Goal: Transaction & Acquisition: Purchase product/service

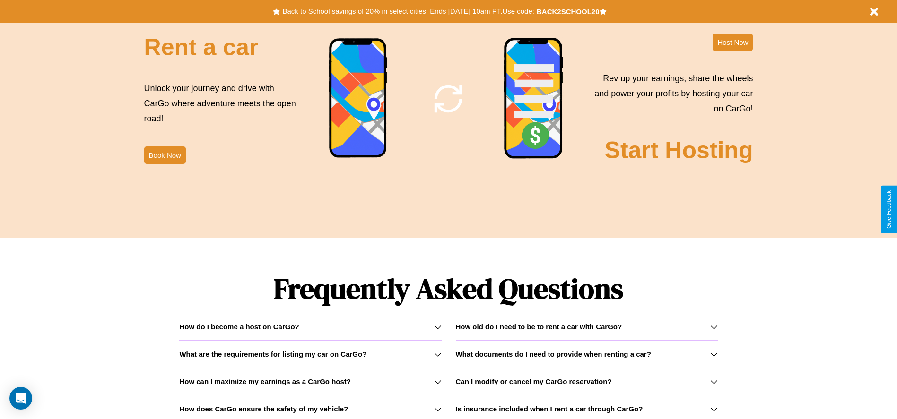
scroll to position [1356, 0]
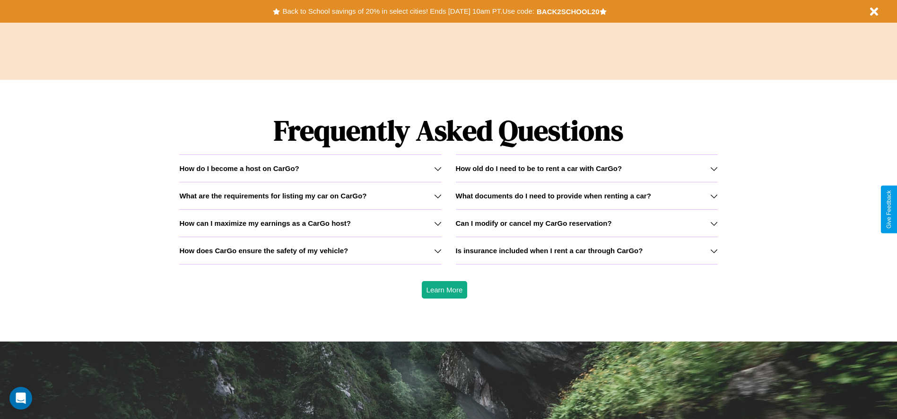
click at [310, 250] on h3 "How does CarGo ensure the safety of my vehicle?" at bounding box center [263, 251] width 169 height 8
click at [713, 223] on icon at bounding box center [714, 224] width 8 height 8
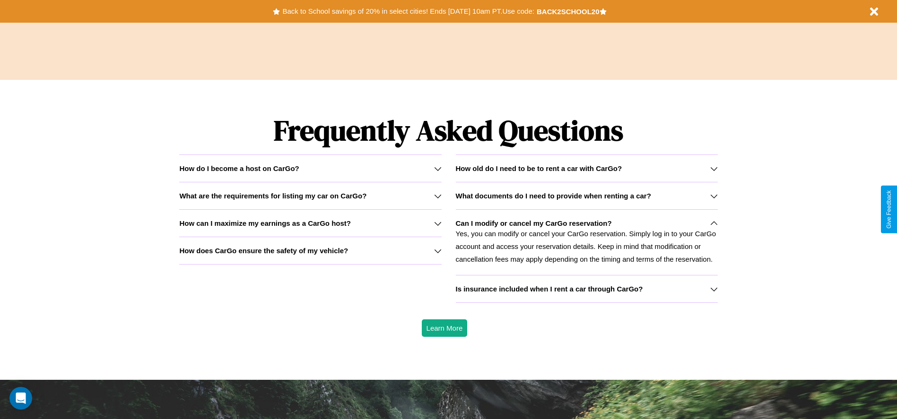
click at [437, 223] on icon at bounding box center [438, 224] width 8 height 8
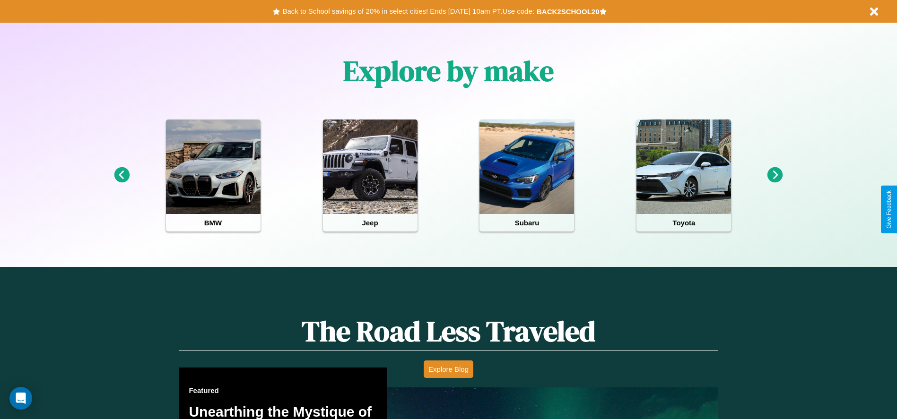
scroll to position [196, 0]
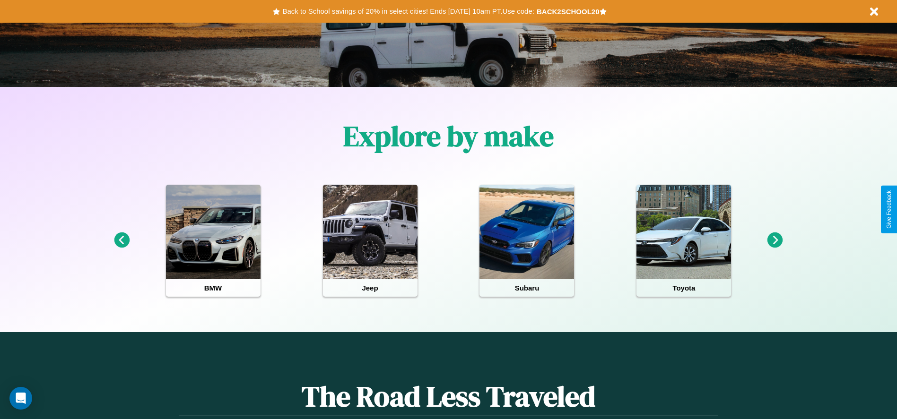
click at [775, 241] on icon at bounding box center [775, 241] width 16 height 16
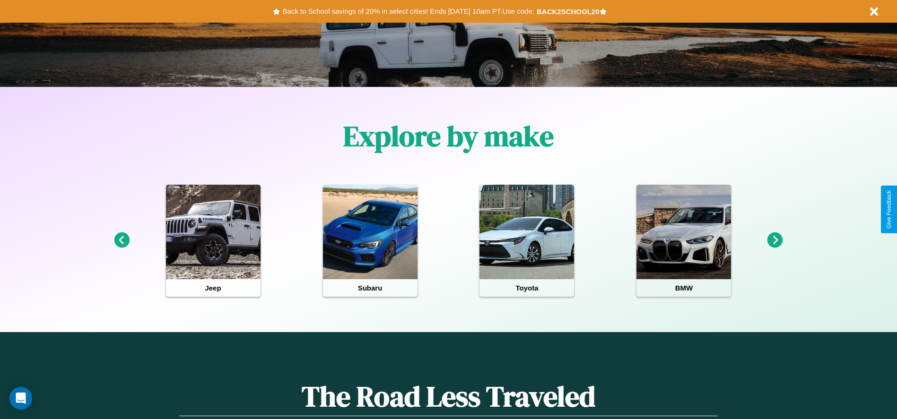
click at [775, 241] on icon at bounding box center [775, 241] width 16 height 16
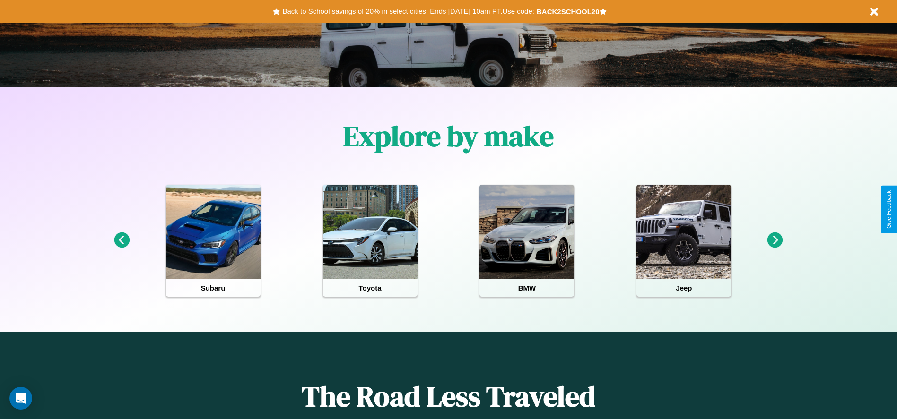
click at [121, 241] on icon at bounding box center [122, 241] width 16 height 16
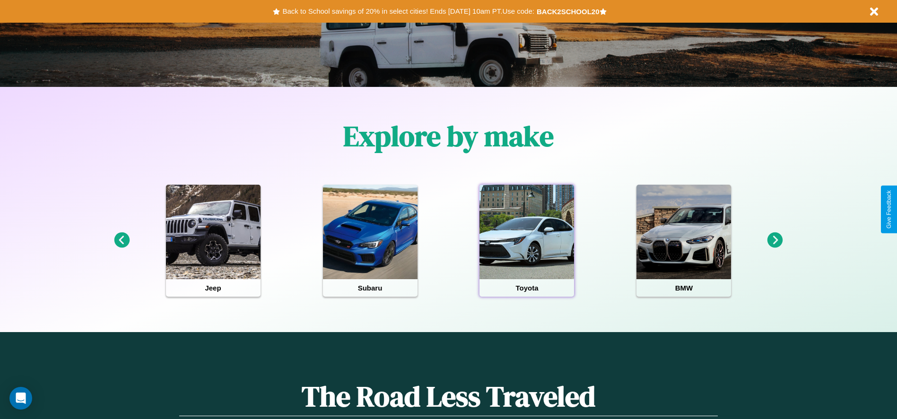
click at [527, 241] on div at bounding box center [526, 232] width 95 height 95
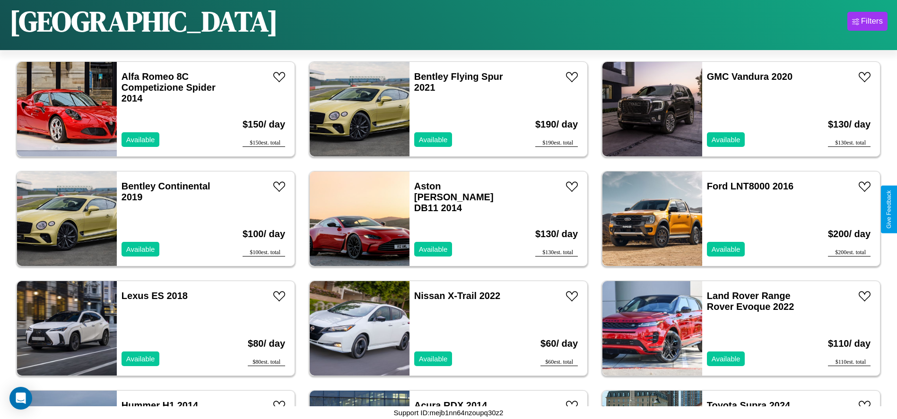
scroll to position [1421, 0]
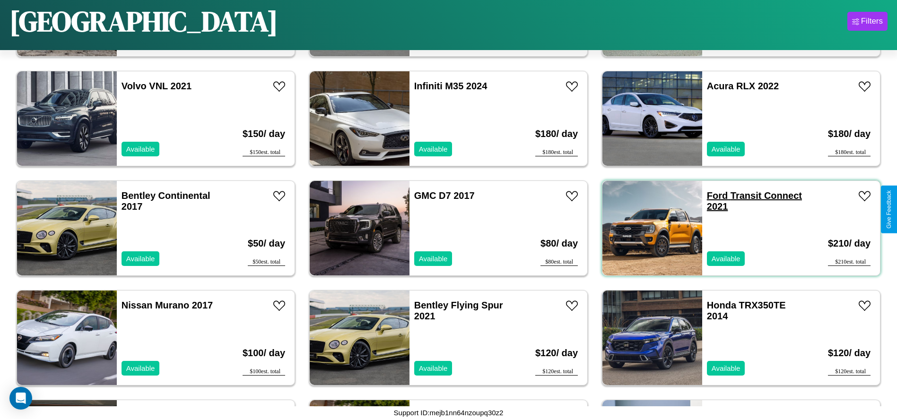
click at [711, 196] on link "Ford Transit Connect 2021" at bounding box center [754, 200] width 95 height 21
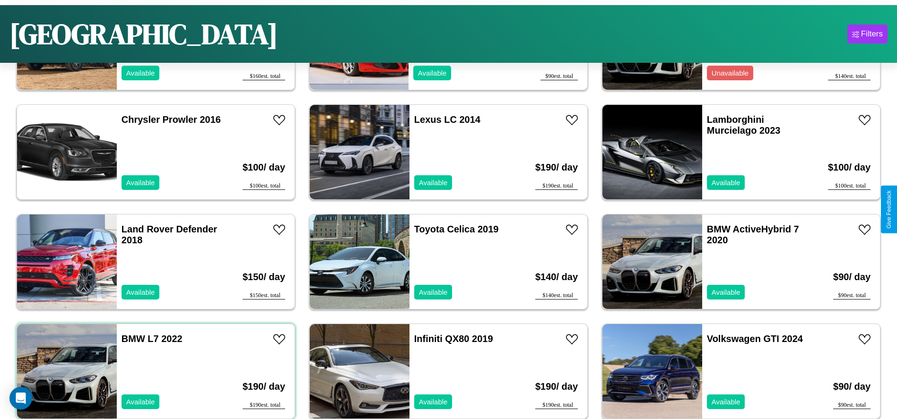
click at [155, 371] on div "BMW L7 2022 Available" at bounding box center [171, 371] width 109 height 95
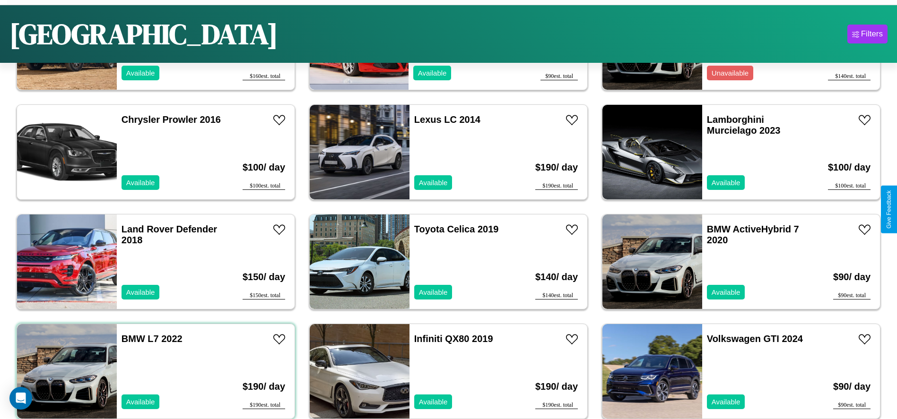
click at [155, 371] on div "BMW L7 2022 Available" at bounding box center [171, 371] width 109 height 95
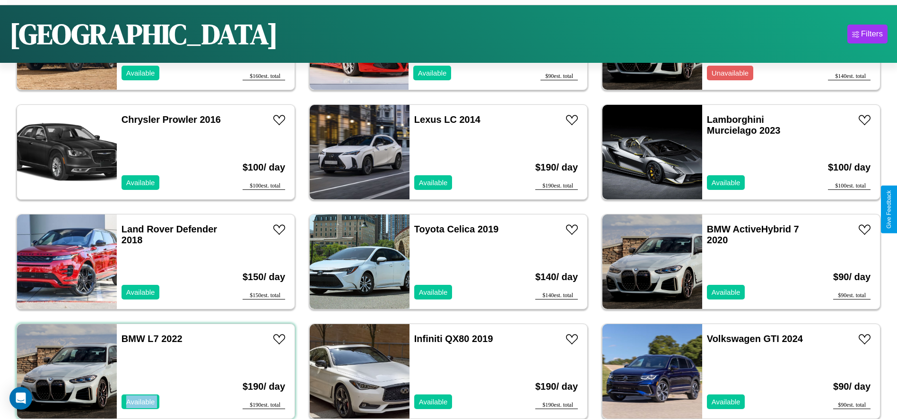
click at [155, 371] on div "BMW L7 2022 Available" at bounding box center [171, 371] width 109 height 95
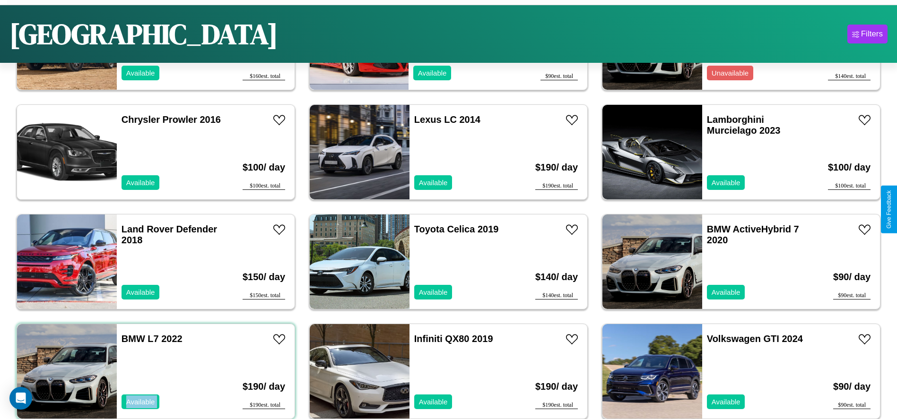
click at [155, 371] on div "BMW L7 2022 Available" at bounding box center [171, 371] width 109 height 95
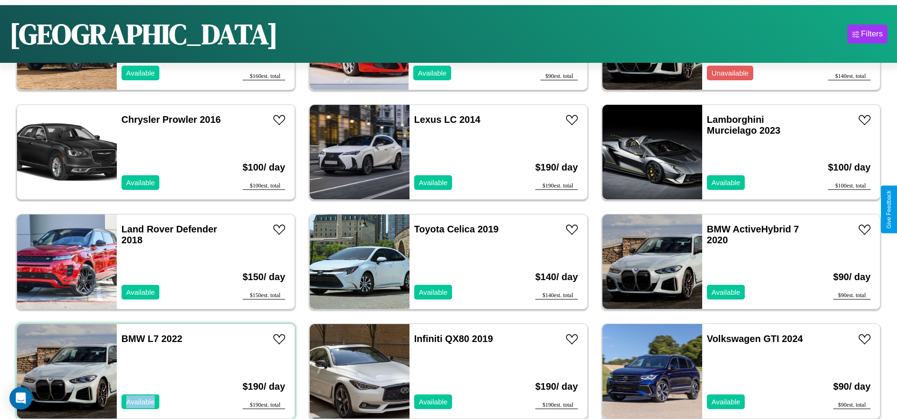
click at [155, 371] on div "BMW L7 2022 Available" at bounding box center [171, 371] width 109 height 95
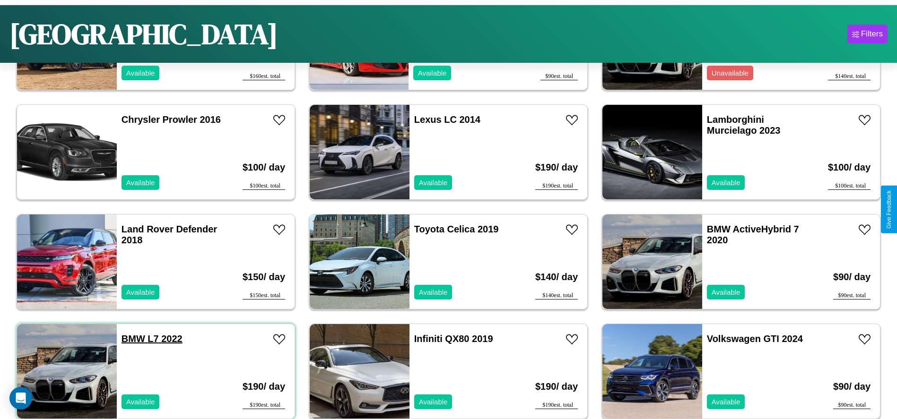
click at [132, 339] on link "BMW L7 2022" at bounding box center [151, 339] width 61 height 10
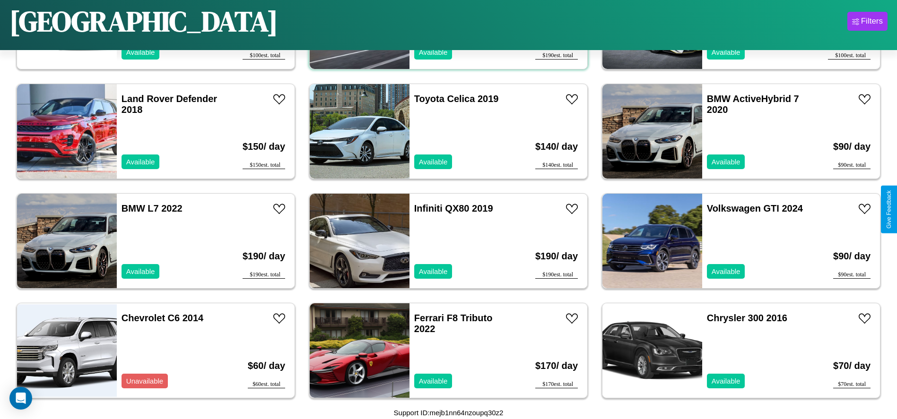
scroll to position [1202, 0]
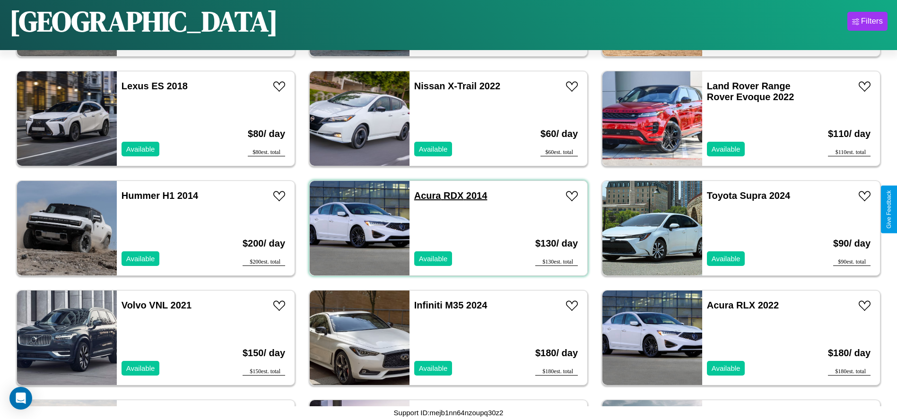
click at [424, 196] on link "Acura RDX 2014" at bounding box center [450, 195] width 73 height 10
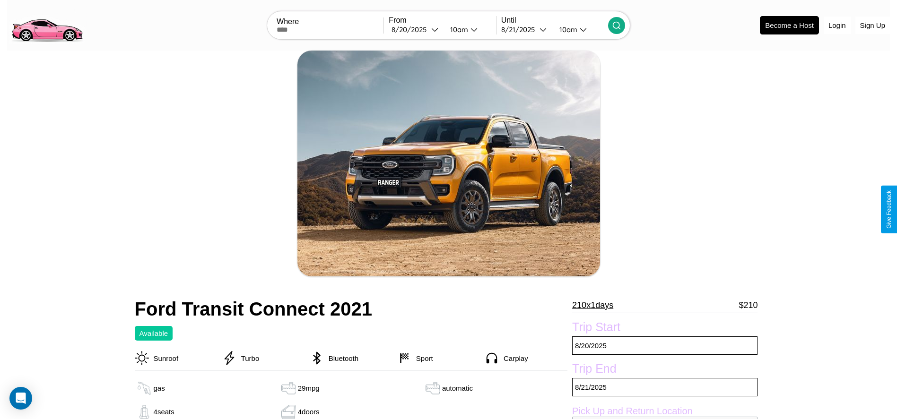
scroll to position [96, 0]
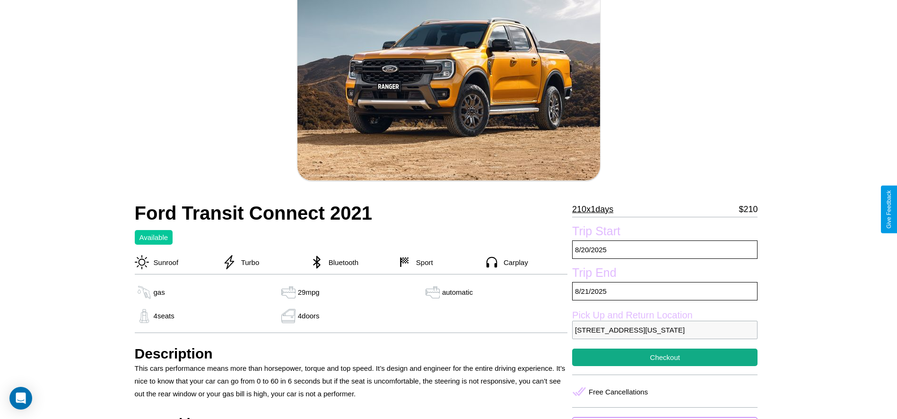
click at [596, 209] on p "210 x 1 days" at bounding box center [592, 209] width 41 height 15
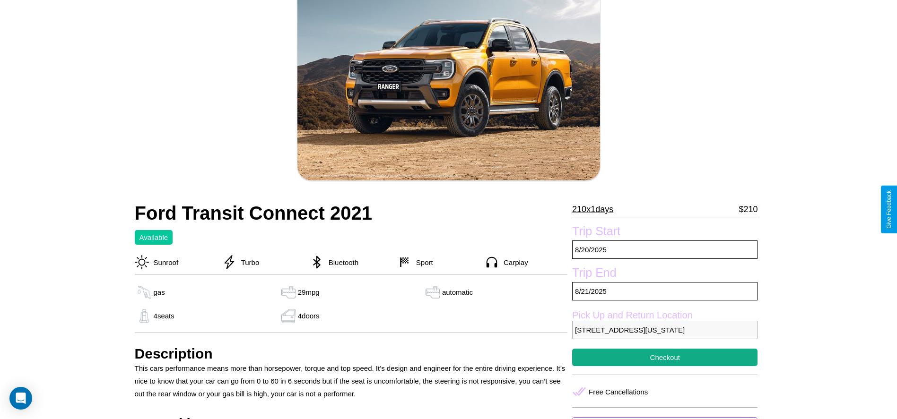
click at [596, 209] on p "210 x 1 days" at bounding box center [592, 209] width 41 height 15
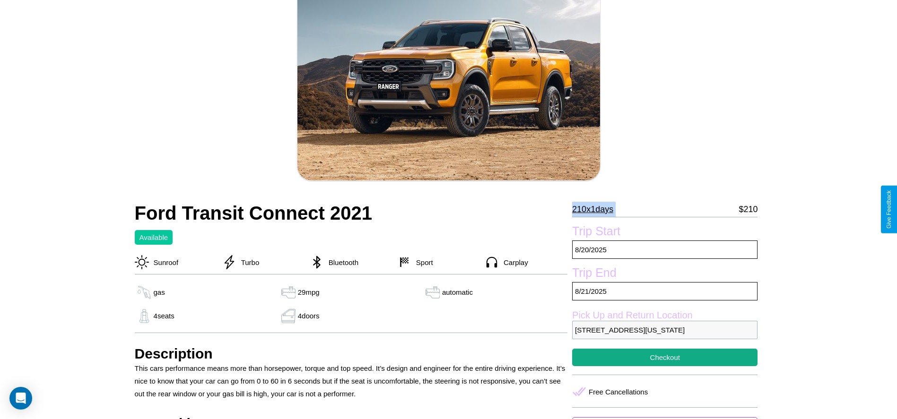
click at [596, 209] on p "210 x 1 days" at bounding box center [592, 209] width 41 height 15
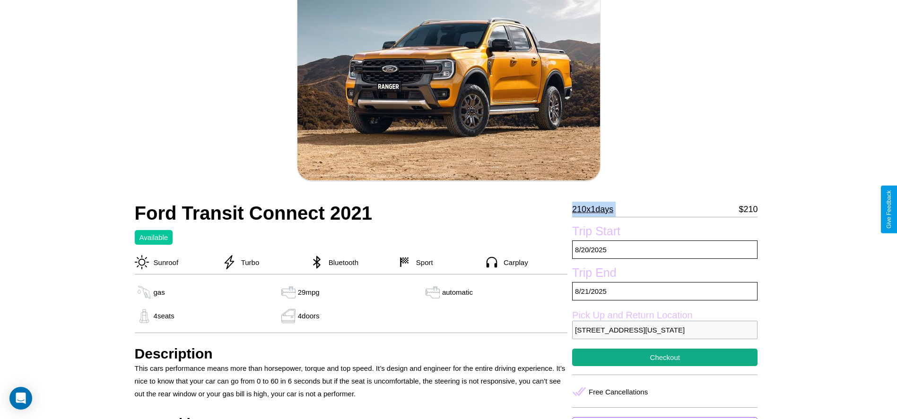
click at [596, 209] on p "210 x 1 days" at bounding box center [592, 209] width 41 height 15
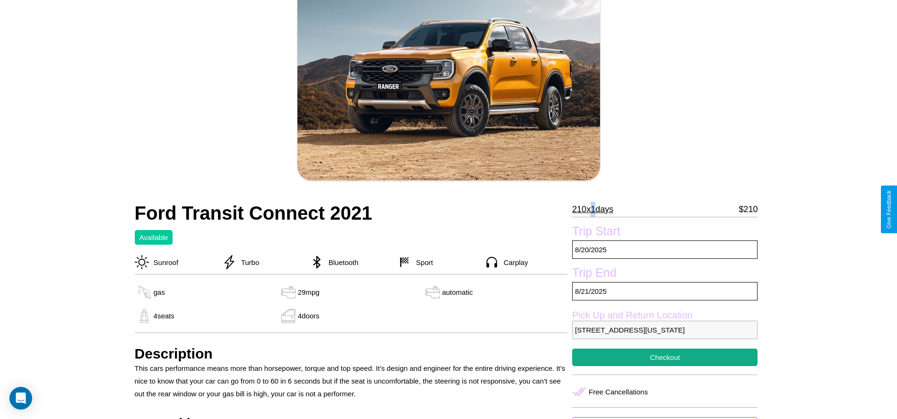
click at [596, 209] on p "210 x 1 days" at bounding box center [592, 209] width 41 height 15
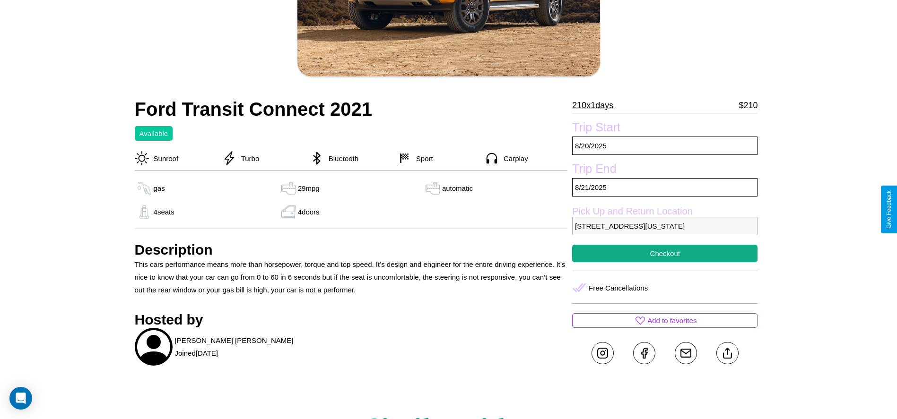
scroll to position [244, 0]
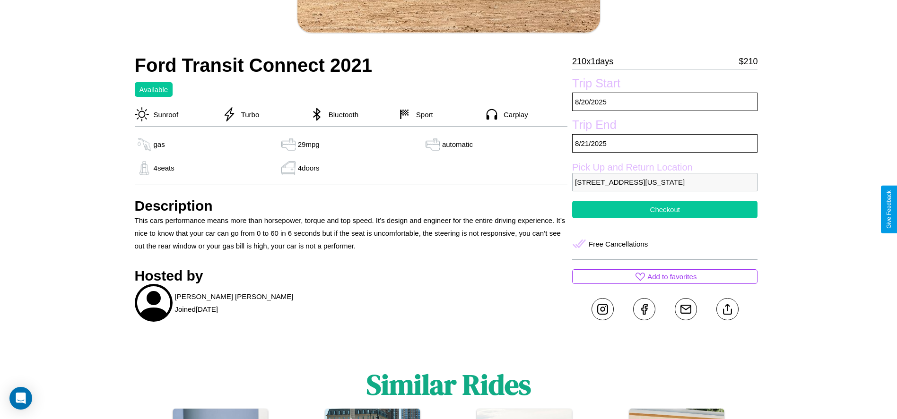
click at [665, 209] on button "Checkout" at bounding box center [664, 209] width 185 height 17
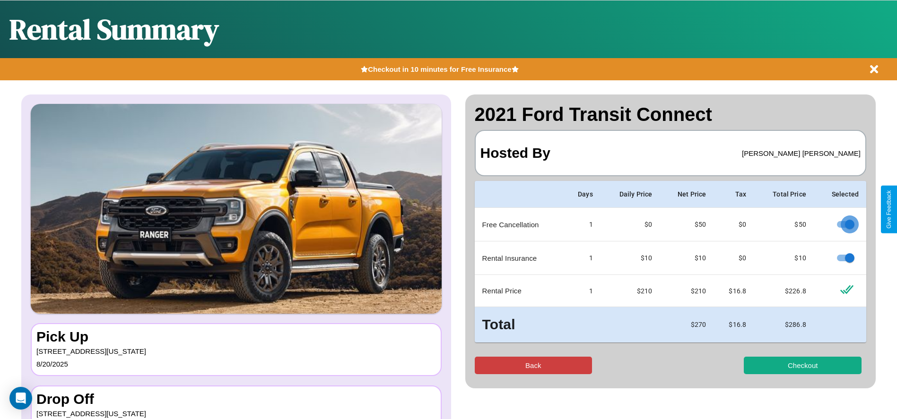
click at [533, 365] on button "Back" at bounding box center [534, 365] width 118 height 17
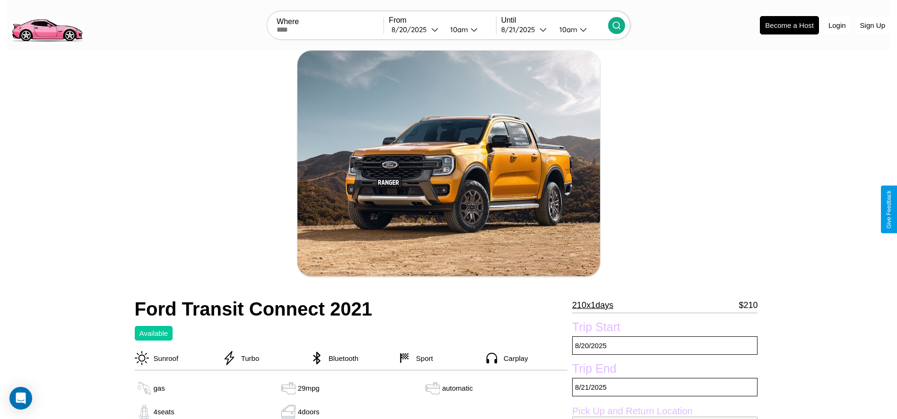
scroll to position [377, 0]
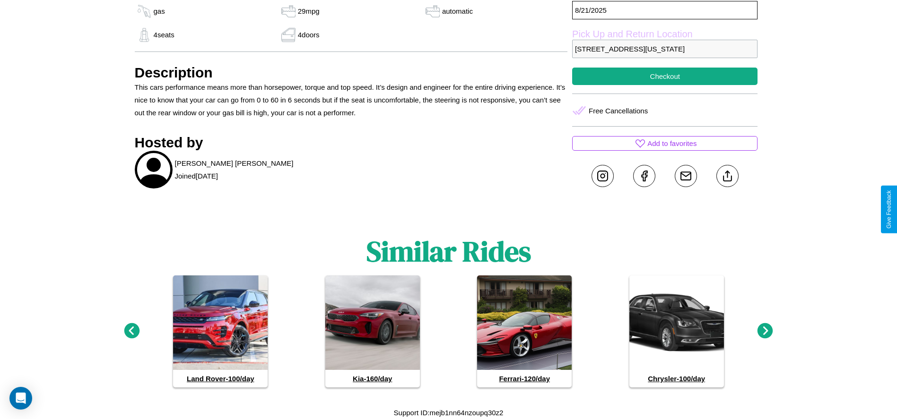
click at [765, 331] on icon at bounding box center [765, 331] width 16 height 16
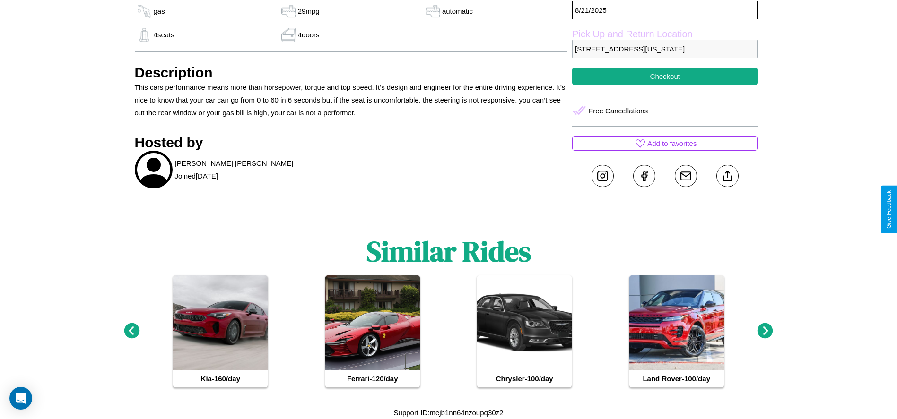
click at [765, 331] on icon at bounding box center [765, 331] width 16 height 16
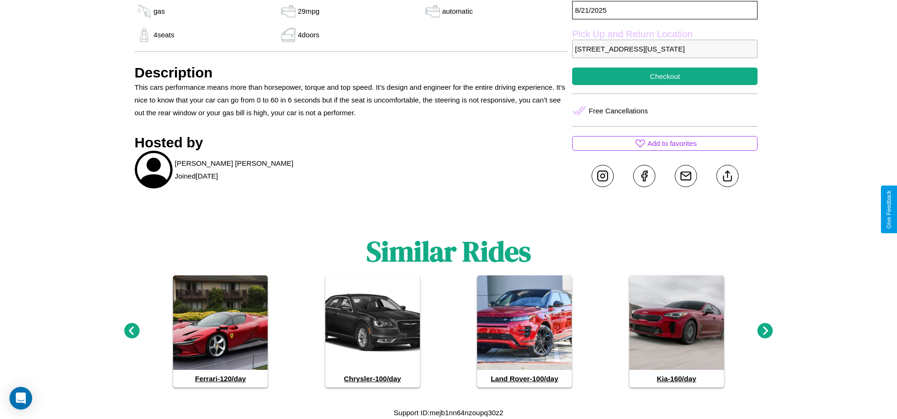
click at [765, 331] on icon at bounding box center [765, 331] width 16 height 16
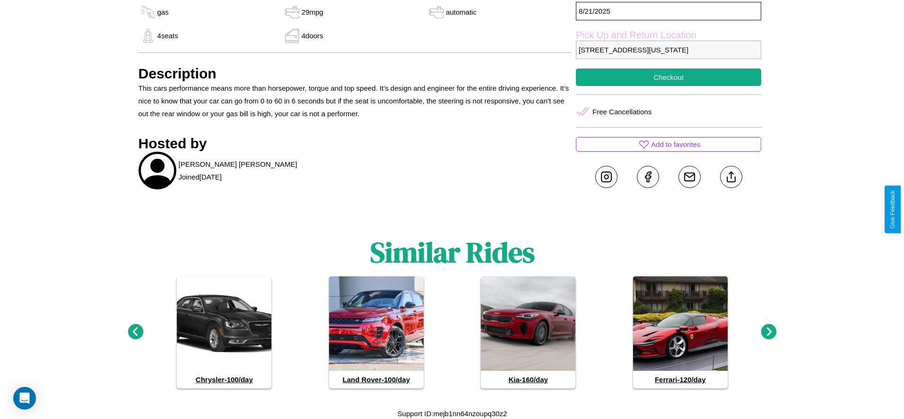
scroll to position [136, 0]
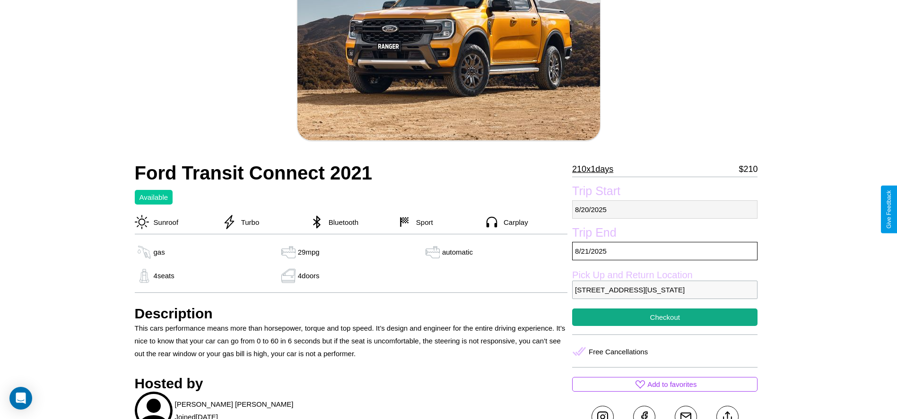
click at [665, 209] on p "8 / 20 / 2025" at bounding box center [664, 209] width 185 height 18
select select "*"
select select "****"
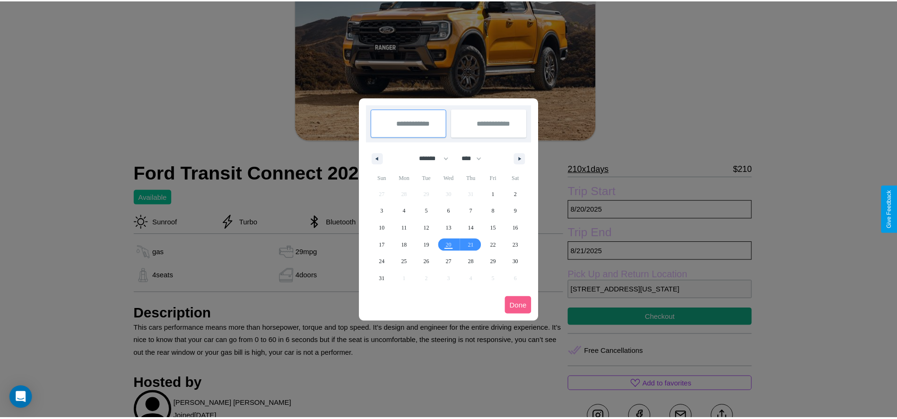
scroll to position [0, 0]
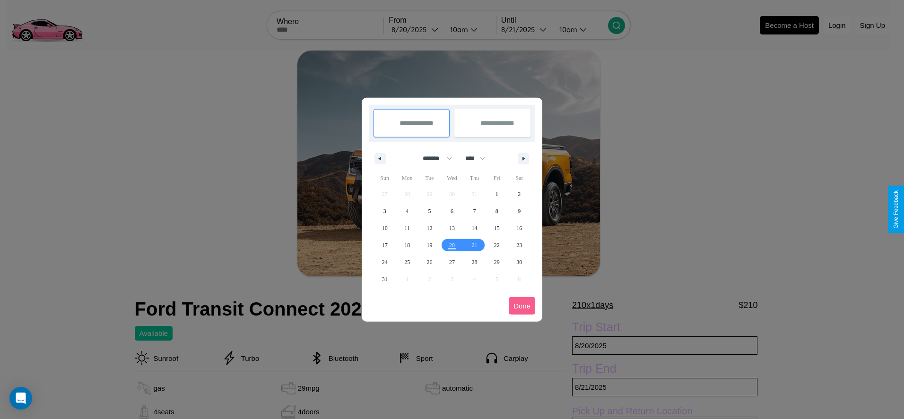
click at [415, 29] on div at bounding box center [452, 209] width 904 height 419
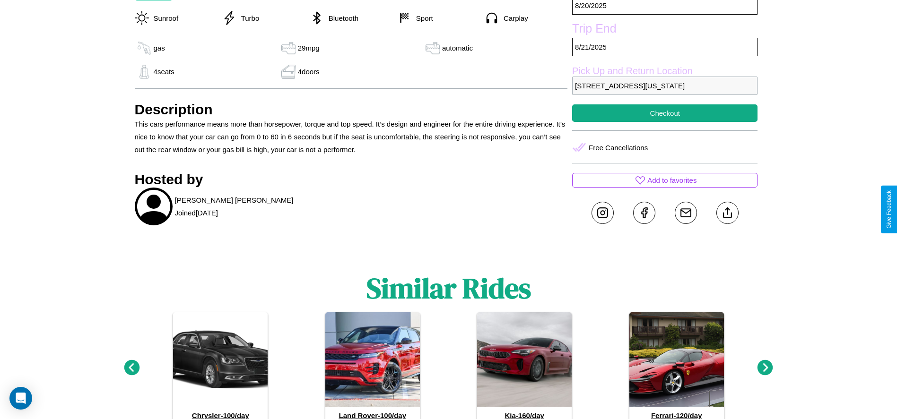
scroll to position [344, 0]
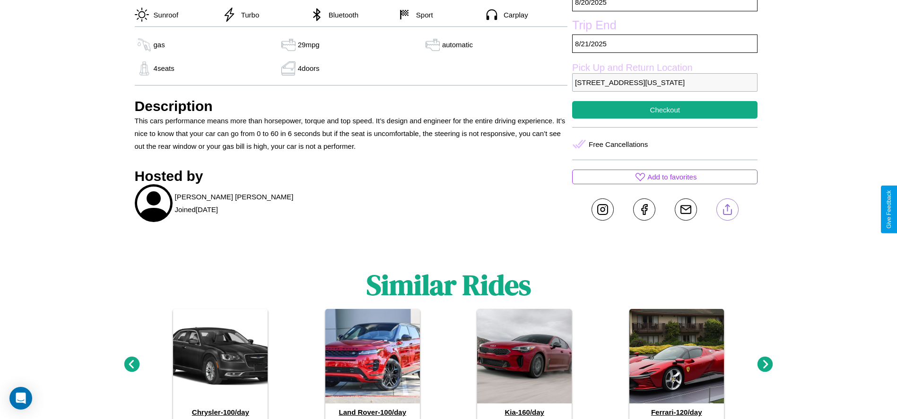
click at [727, 209] on line at bounding box center [727, 208] width 0 height 7
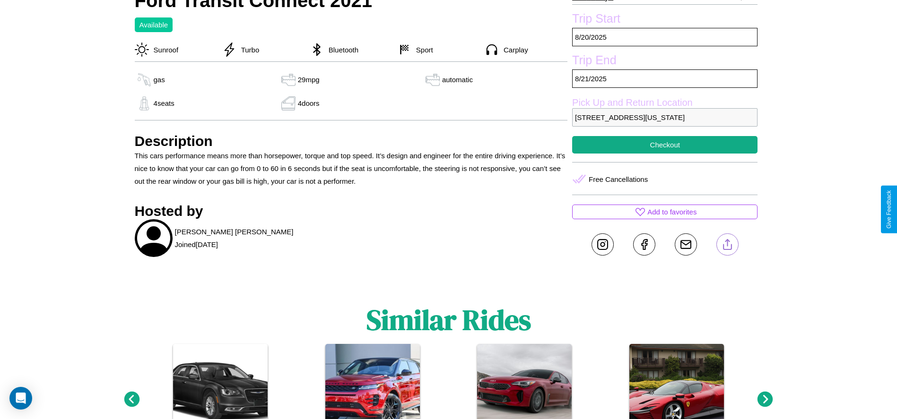
scroll to position [244, 0]
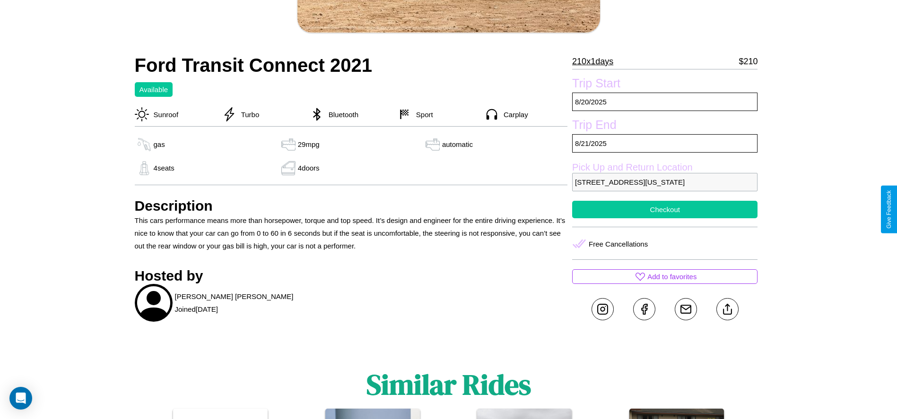
click at [665, 209] on button "Checkout" at bounding box center [664, 209] width 185 height 17
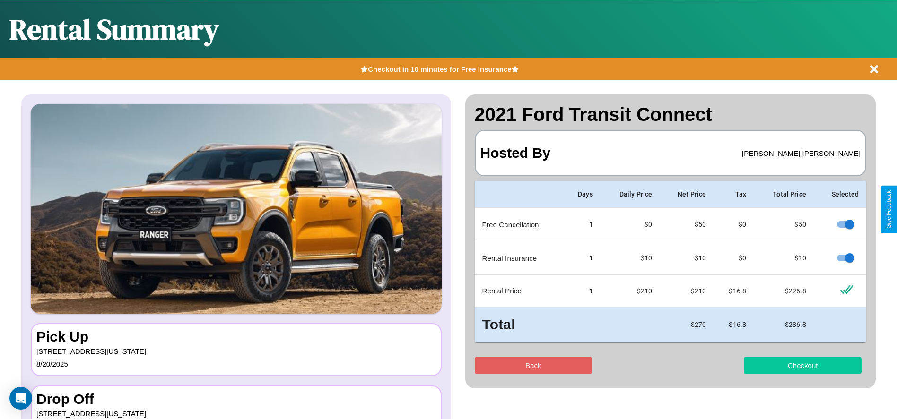
click at [802, 365] on button "Checkout" at bounding box center [802, 365] width 118 height 17
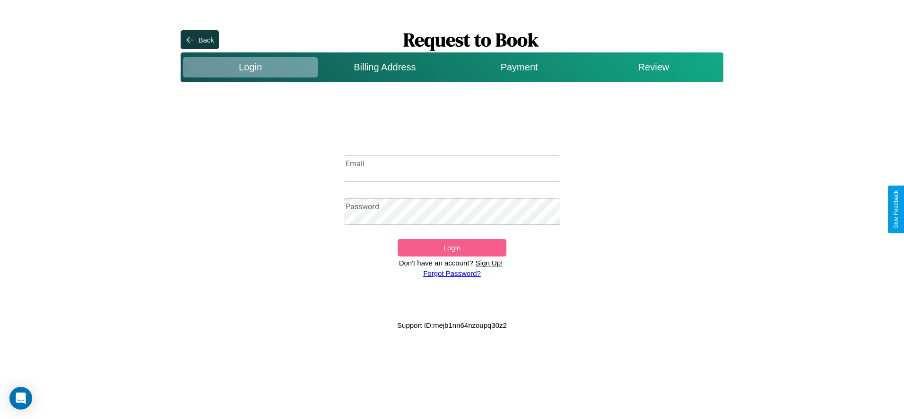
click at [489, 263] on p "Sign Up!" at bounding box center [489, 263] width 32 height 13
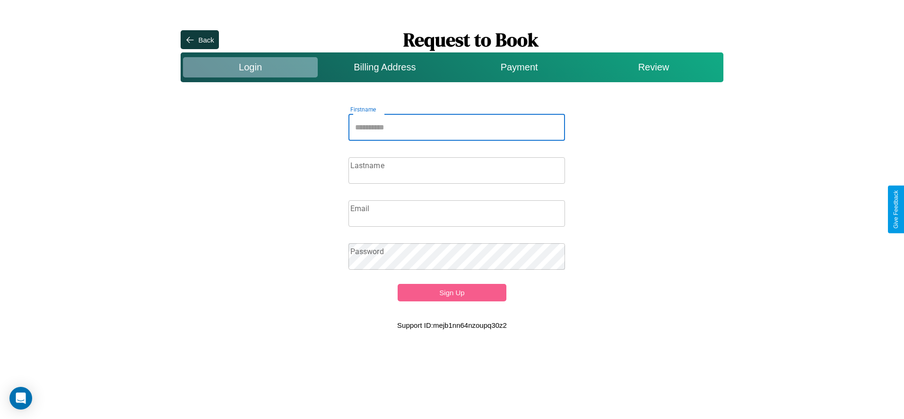
click at [457, 127] on input "Firstname" at bounding box center [456, 127] width 217 height 26
type input "********"
click at [457, 170] on input "Lastname" at bounding box center [456, 170] width 217 height 26
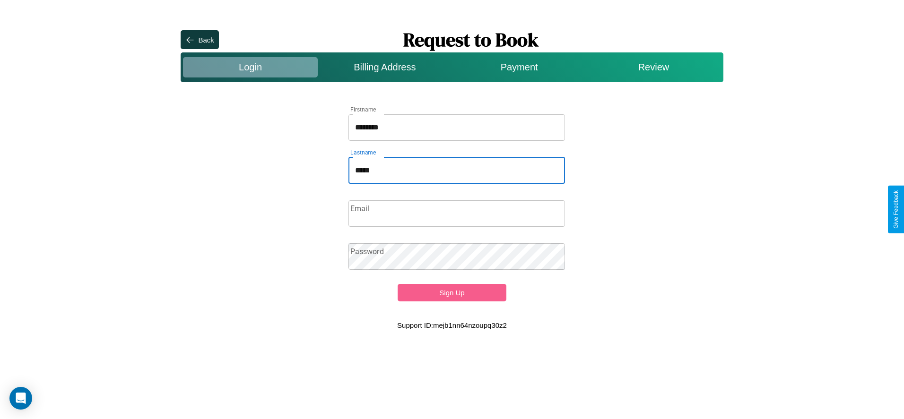
type input "*****"
click at [457, 213] on input "Email" at bounding box center [456, 213] width 217 height 26
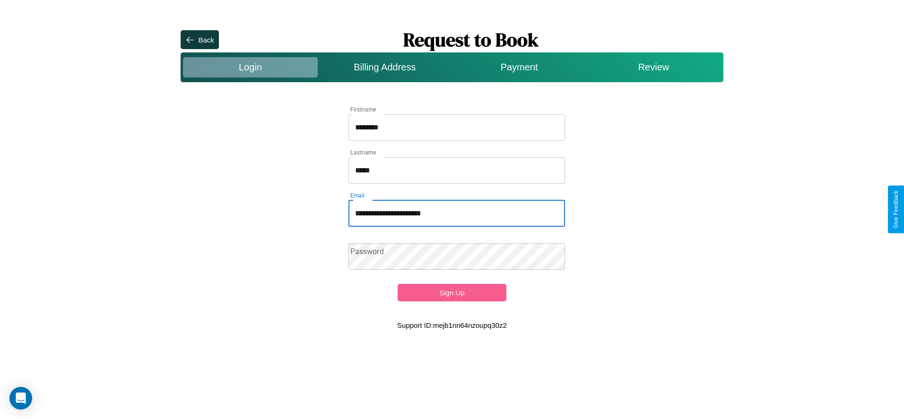
type input "**********"
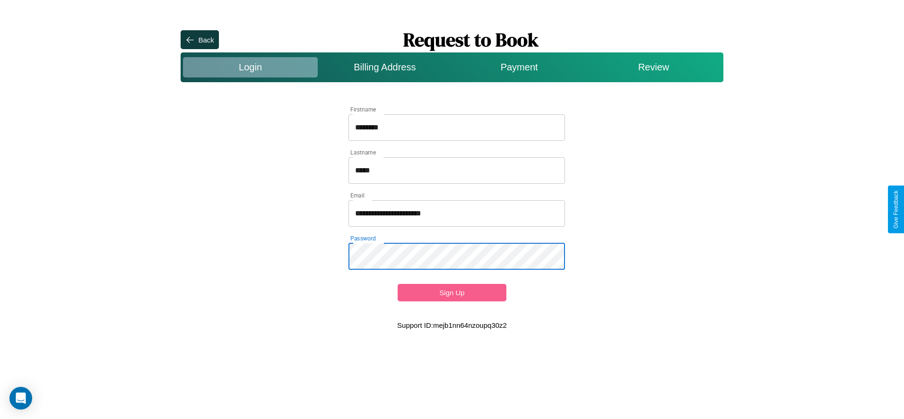
click at [451, 293] on button "Sign Up" at bounding box center [451, 292] width 108 height 17
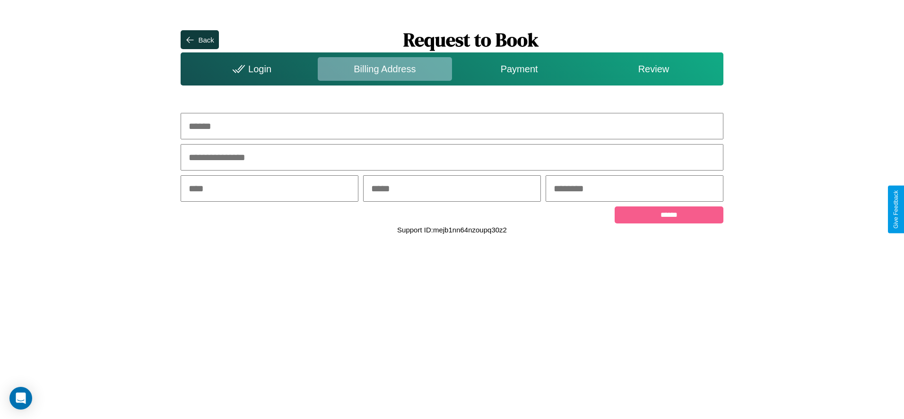
click at [452, 126] on input "text" at bounding box center [452, 126] width 542 height 26
type input "**********"
click at [269, 190] on input "text" at bounding box center [270, 188] width 178 height 26
type input "********"
click at [451, 190] on input "text" at bounding box center [452, 188] width 178 height 26
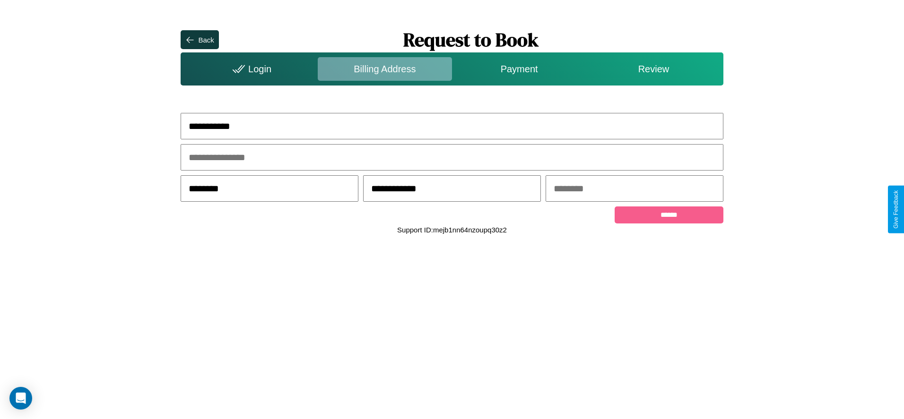
type input "**********"
click at [634, 190] on input "text" at bounding box center [634, 188] width 178 height 26
type input "*****"
click at [668, 216] on input "******" at bounding box center [668, 215] width 108 height 17
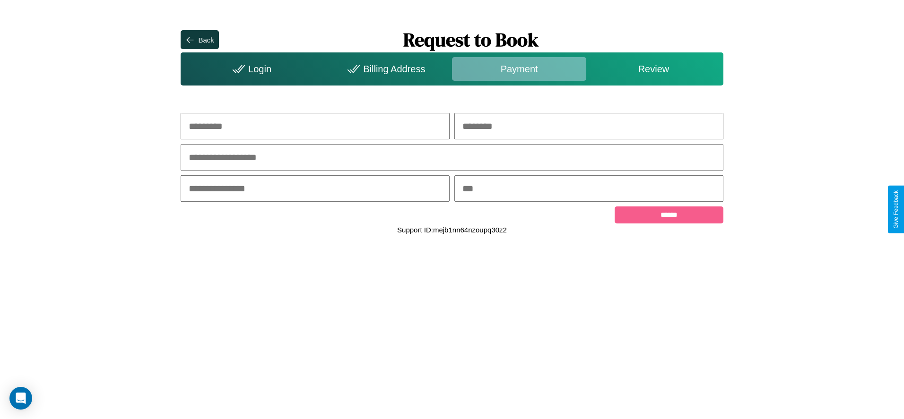
click at [315, 126] on input "text" at bounding box center [315, 126] width 269 height 26
type input "******"
click at [588, 126] on input "text" at bounding box center [588, 126] width 269 height 26
type input "********"
click at [452, 158] on input "text" at bounding box center [452, 157] width 542 height 26
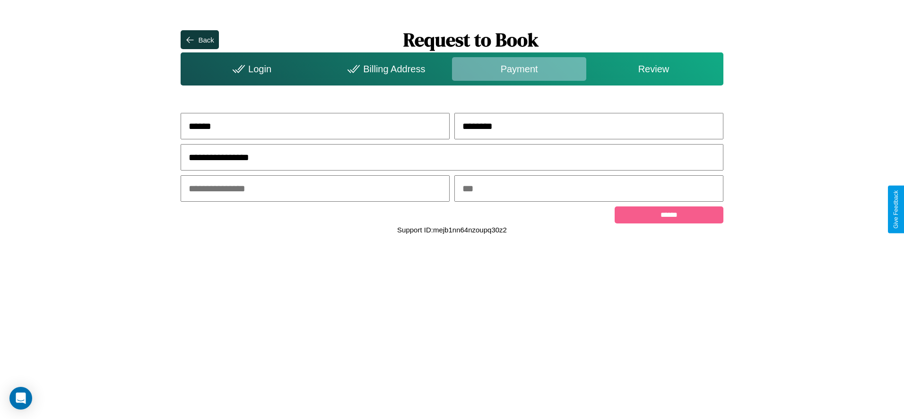
type input "**********"
click at [315, 190] on input "text" at bounding box center [315, 188] width 269 height 26
type input "*****"
click at [588, 190] on input "text" at bounding box center [588, 188] width 269 height 26
type input "***"
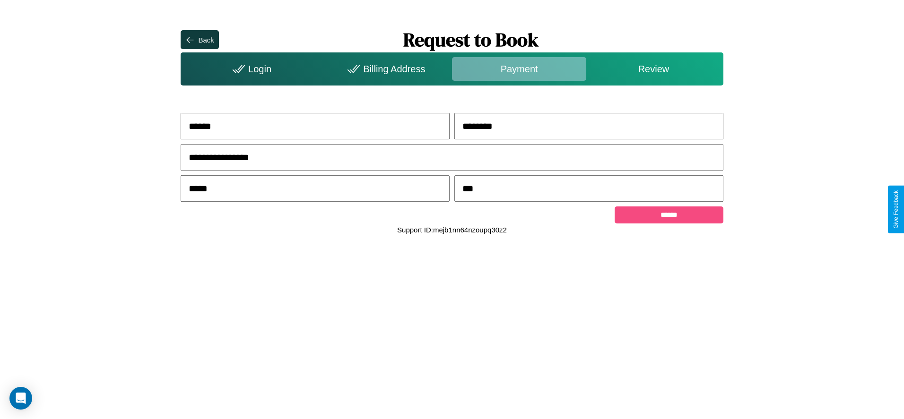
click at [668, 216] on input "******" at bounding box center [668, 215] width 108 height 17
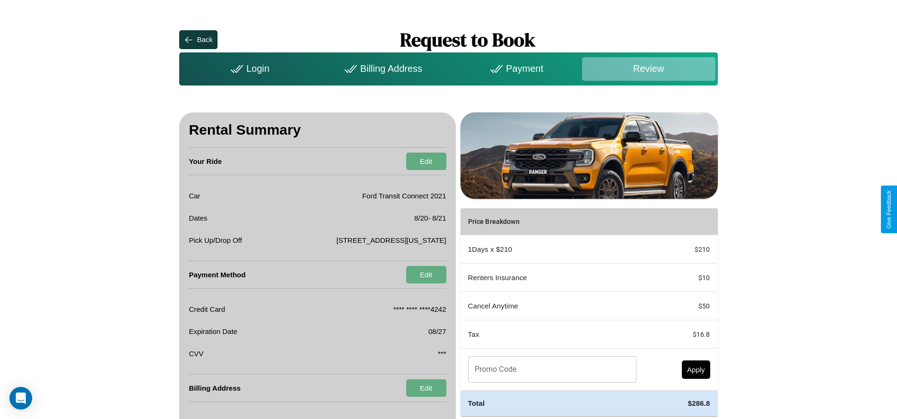
scroll to position [37, 0]
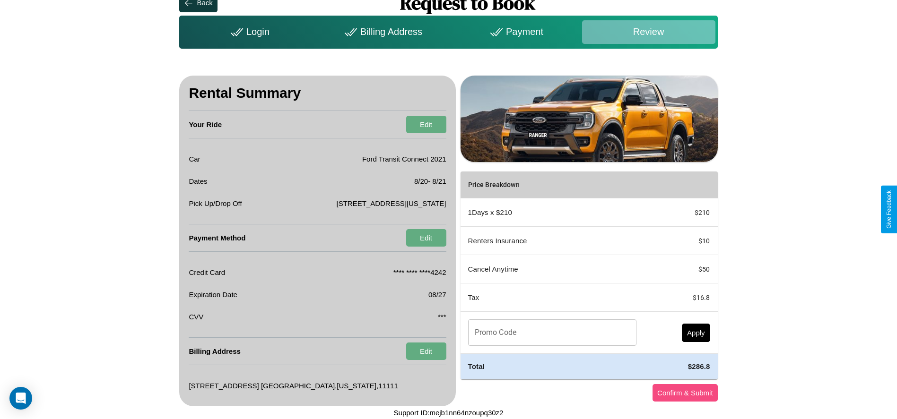
click at [684, 393] on button "Confirm & Submit" at bounding box center [684, 392] width 65 height 17
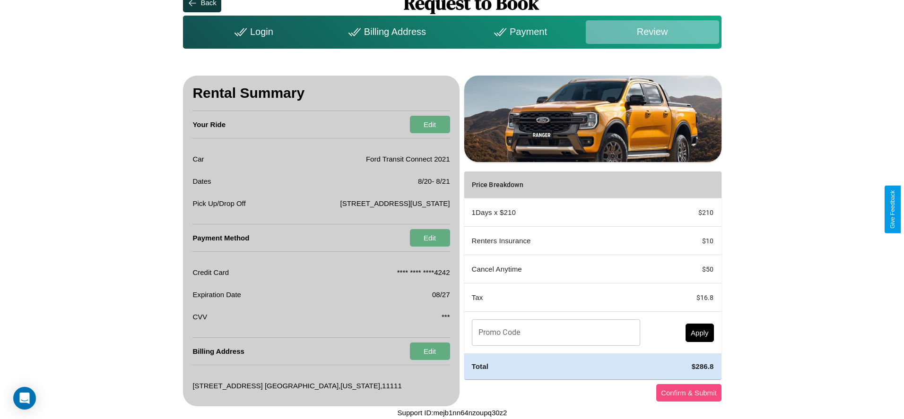
scroll to position [0, 0]
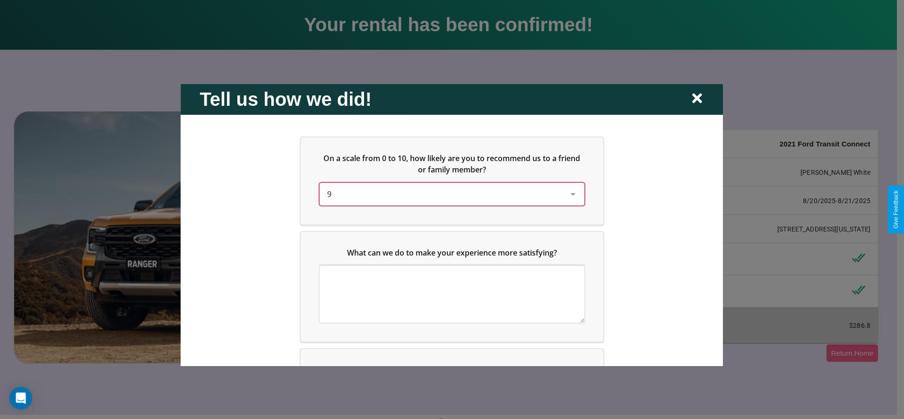
click at [449, 194] on div "9" at bounding box center [444, 193] width 234 height 11
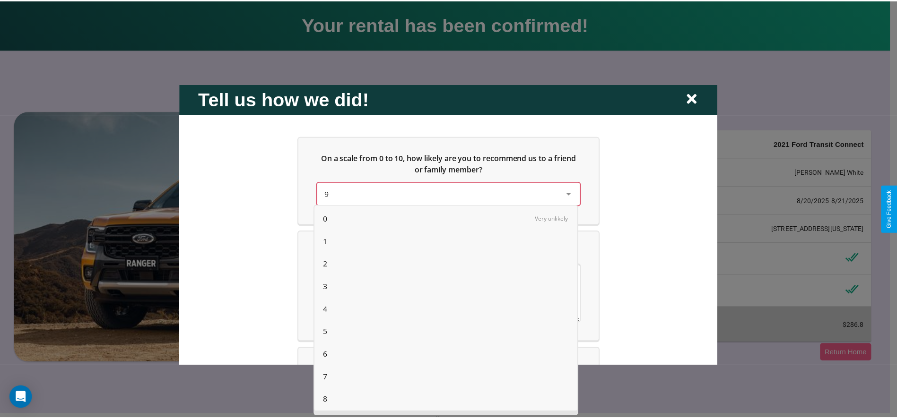
scroll to position [24, 0]
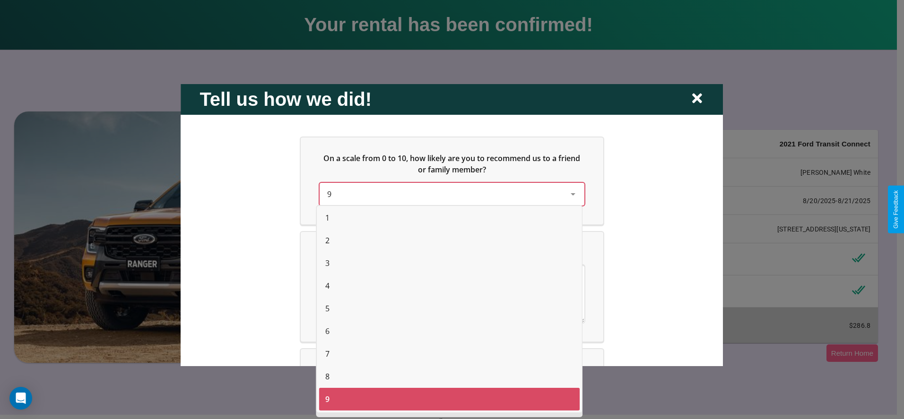
click at [327, 309] on span "5" at bounding box center [327, 308] width 4 height 11
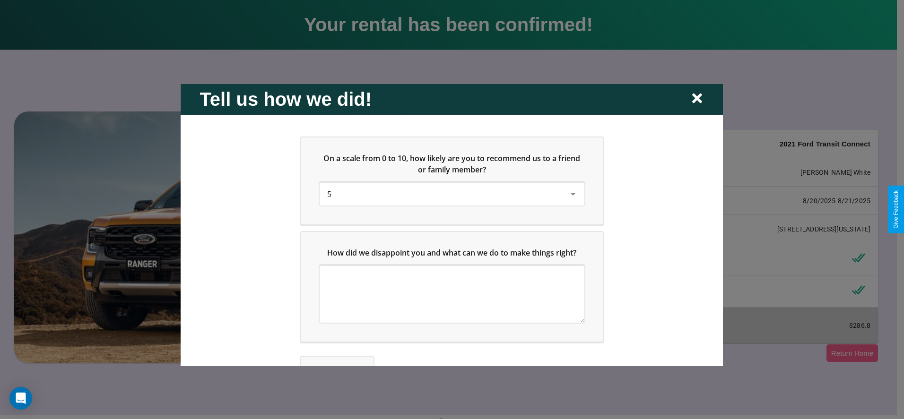
click at [697, 99] on icon at bounding box center [697, 99] width 10 height 10
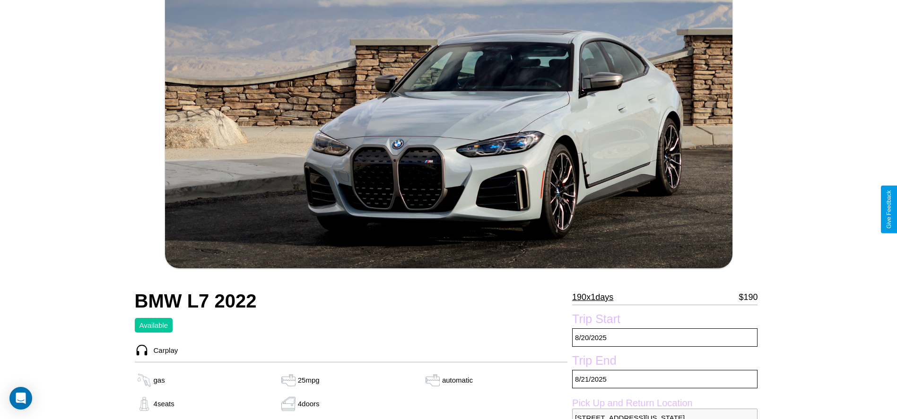
scroll to position [449, 0]
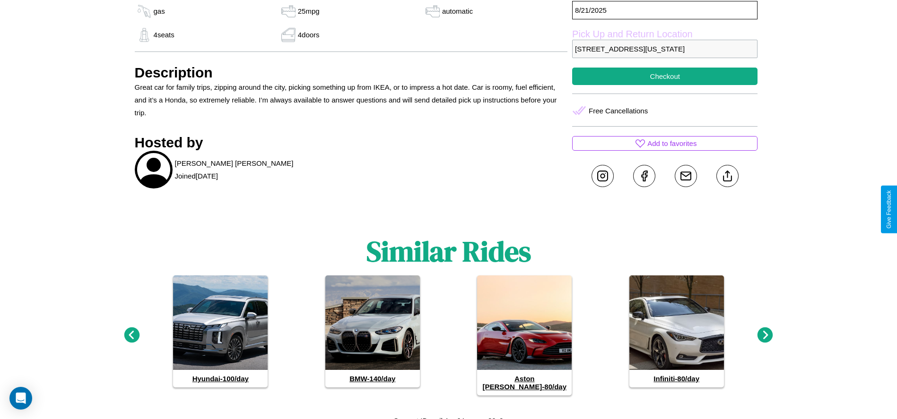
click at [131, 331] on icon at bounding box center [132, 336] width 16 height 16
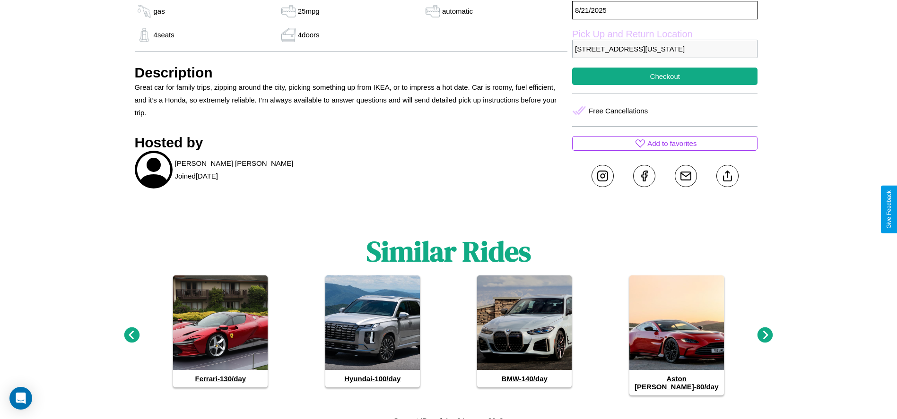
click at [131, 331] on icon at bounding box center [132, 336] width 16 height 16
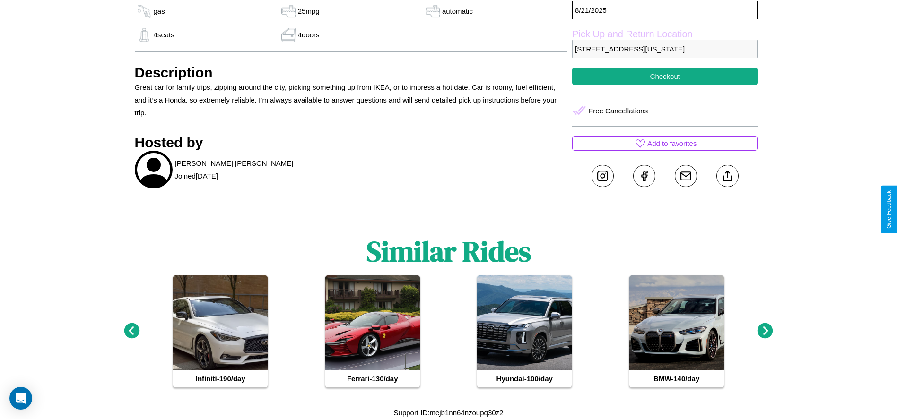
click at [765, 331] on icon at bounding box center [765, 331] width 16 height 16
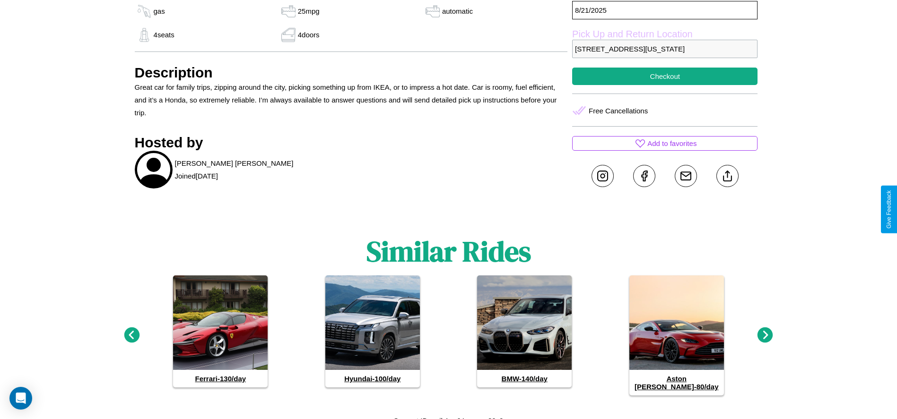
click at [765, 331] on icon at bounding box center [765, 336] width 16 height 16
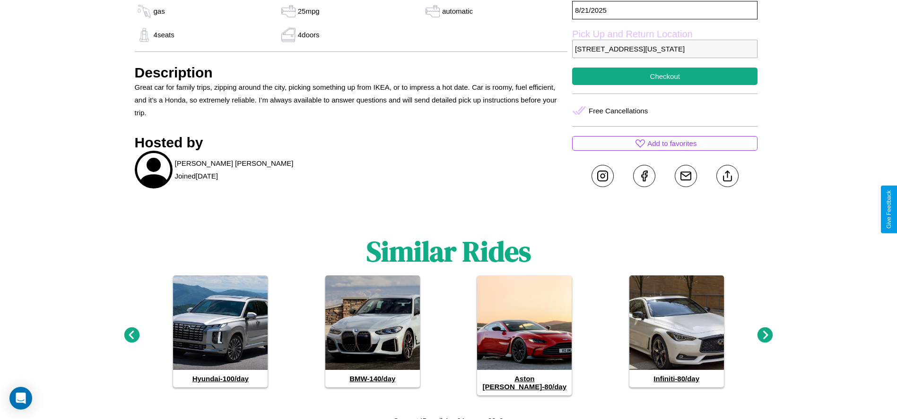
click at [765, 331] on icon at bounding box center [765, 336] width 16 height 16
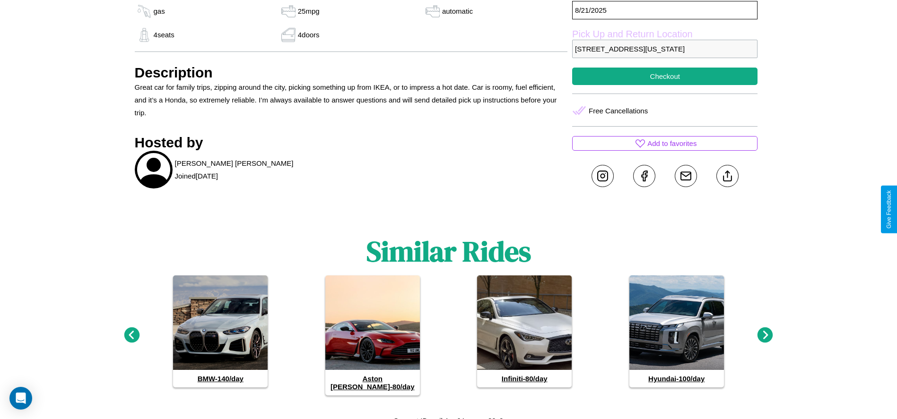
scroll to position [316, 0]
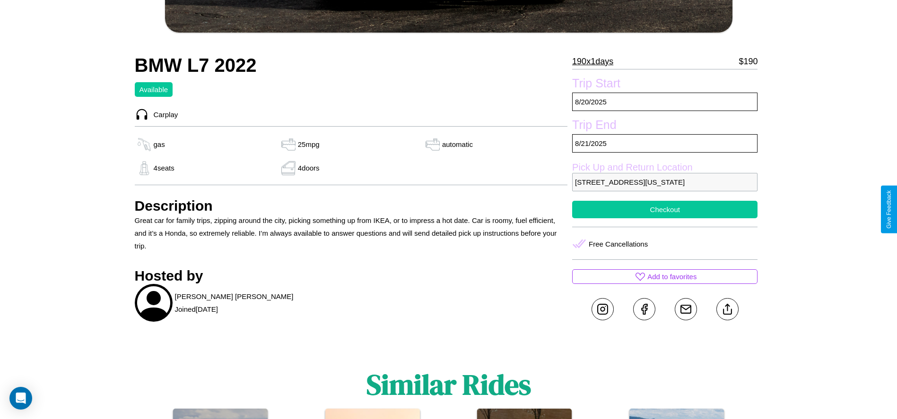
click at [665, 209] on button "Checkout" at bounding box center [664, 209] width 185 height 17
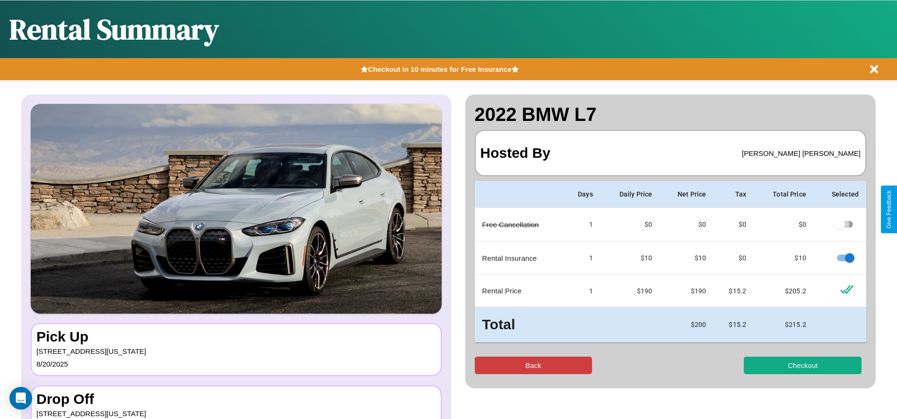
click at [533, 365] on button "Back" at bounding box center [534, 365] width 118 height 17
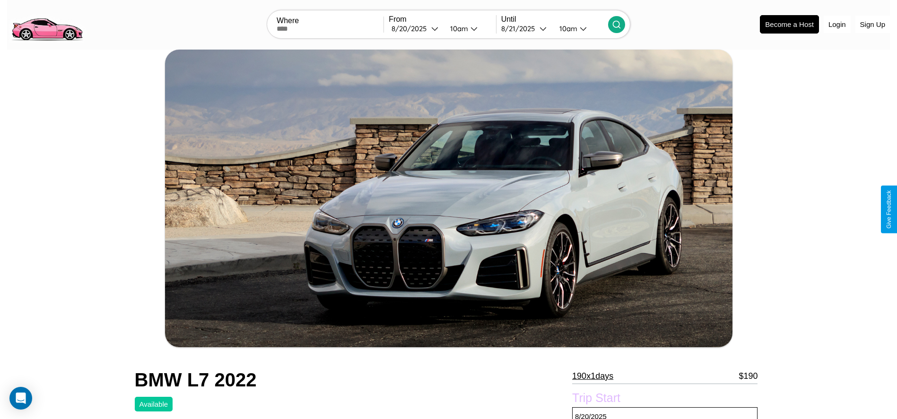
scroll to position [415, 0]
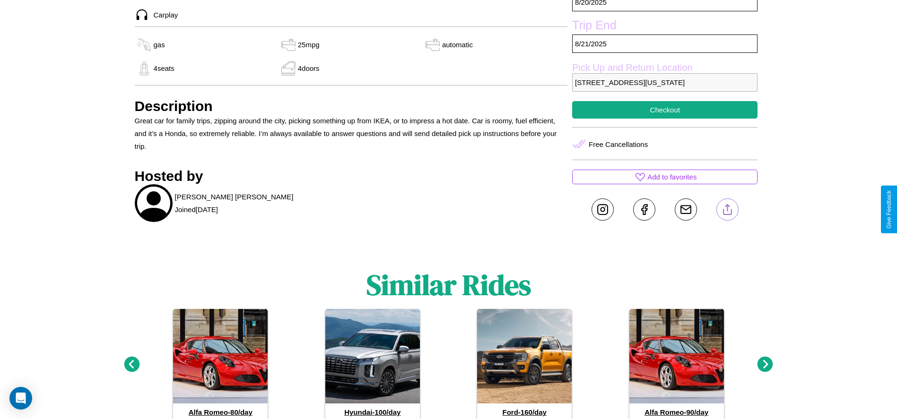
click at [727, 209] on line at bounding box center [727, 208] width 0 height 7
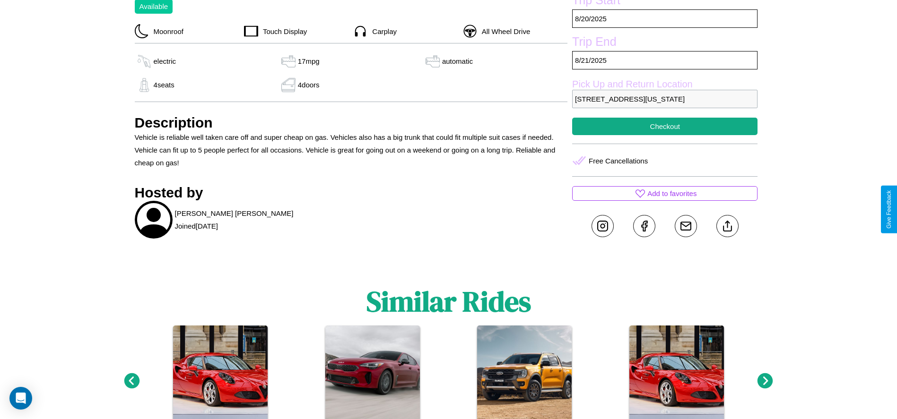
scroll to position [522, 0]
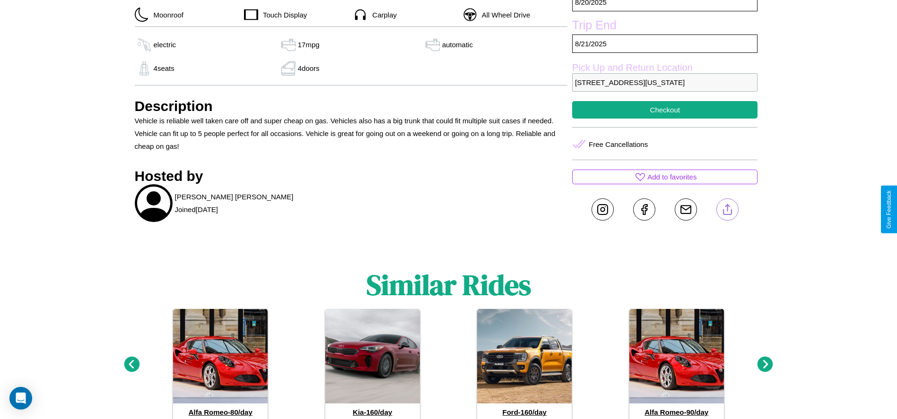
click at [727, 209] on line at bounding box center [727, 208] width 0 height 7
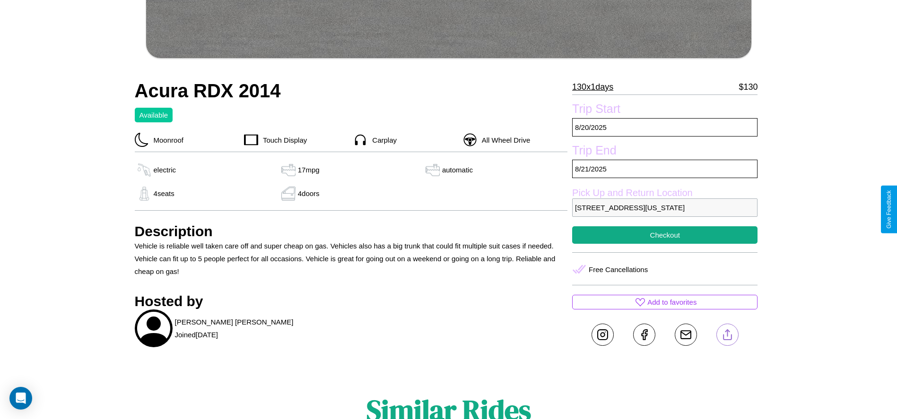
scroll to position [395, 0]
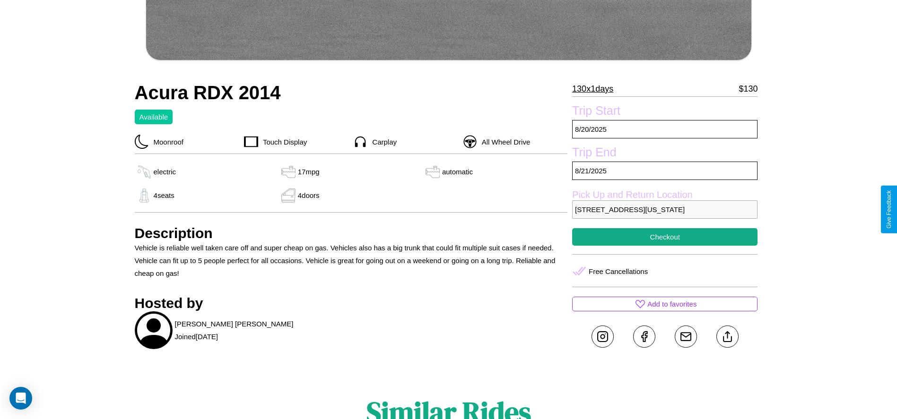
click at [665, 209] on p "4759 Maple Street Dallas Texas 99265 United States" at bounding box center [664, 209] width 185 height 18
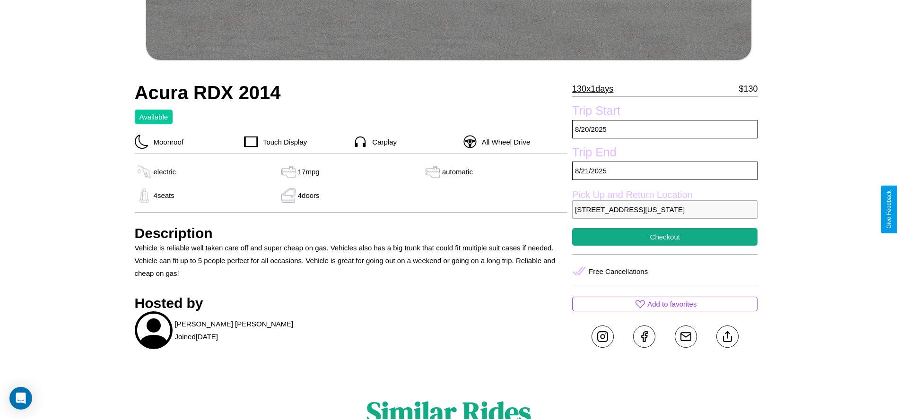
click at [665, 209] on p "4759 Maple Street Dallas Texas 99265 United States" at bounding box center [664, 209] width 185 height 18
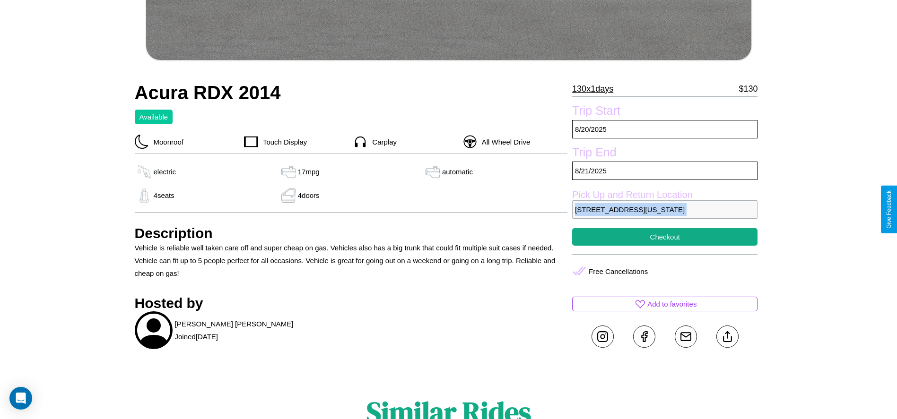
click at [665, 209] on p "4759 Maple Street Dallas Texas 99265 United States" at bounding box center [664, 209] width 185 height 18
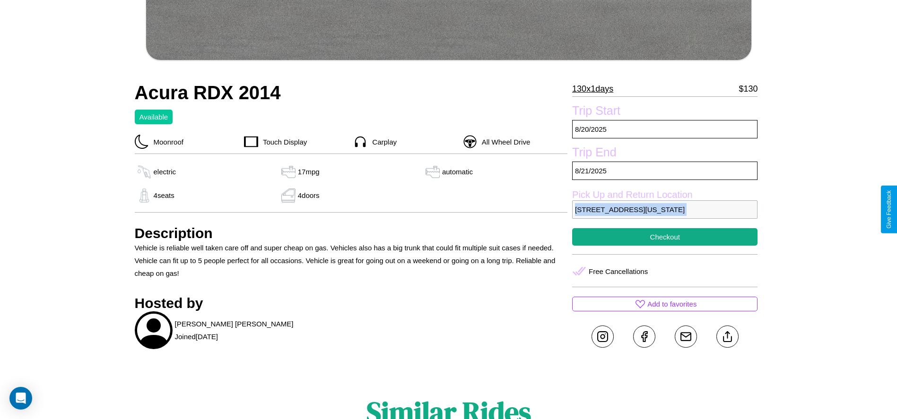
click at [665, 209] on p "4759 Maple Street Dallas Texas 99265 United States" at bounding box center [664, 209] width 185 height 18
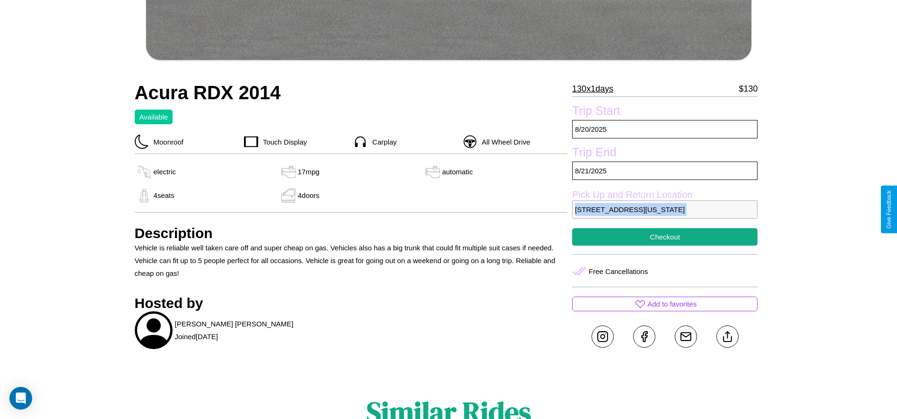
click at [665, 209] on p "4759 Maple Street Dallas Texas 99265 United States" at bounding box center [664, 209] width 185 height 18
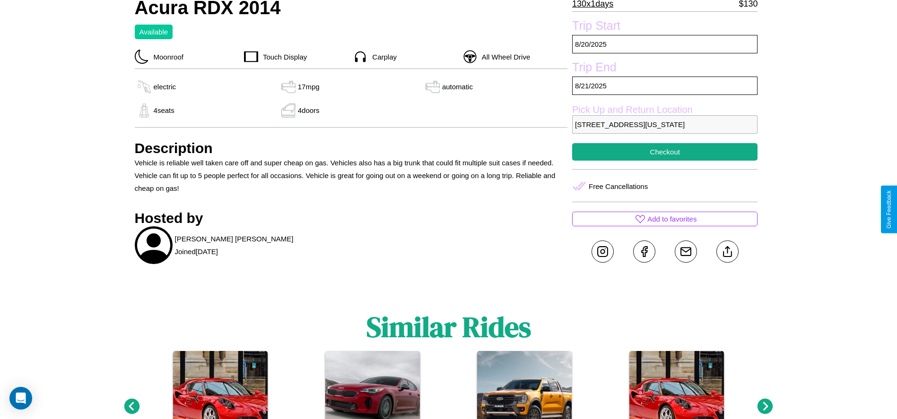
scroll to position [489, 0]
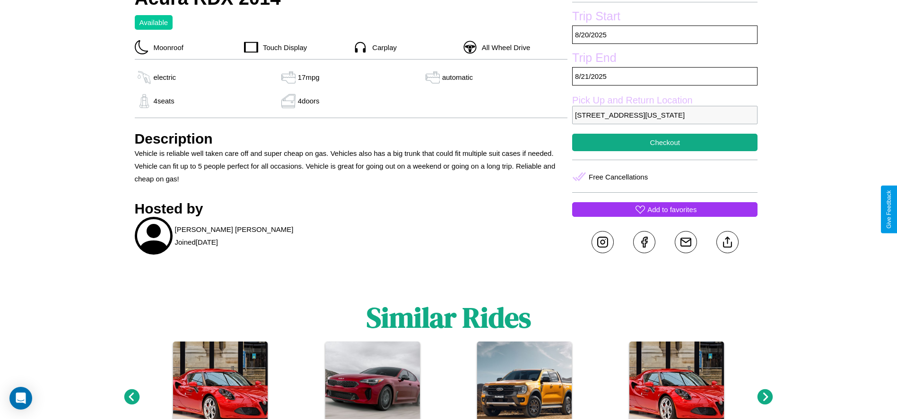
click at [665, 209] on p "Add to favorites" at bounding box center [671, 209] width 49 height 13
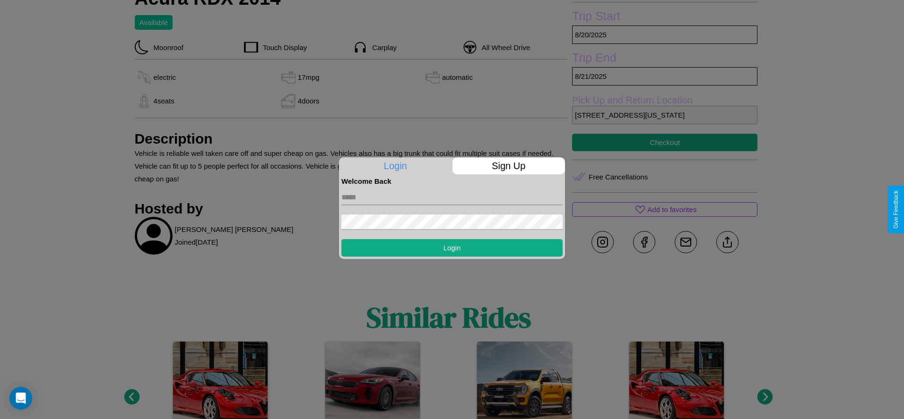
click at [508, 166] on p "Sign Up" at bounding box center [508, 165] width 113 height 17
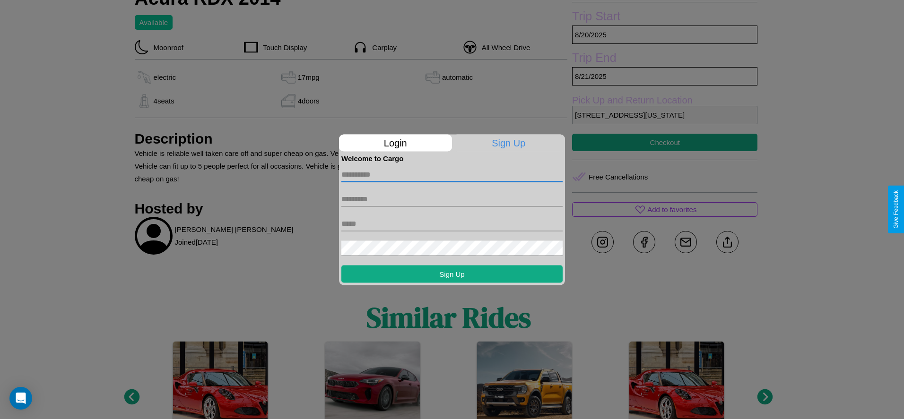
click at [452, 174] on input "text" at bounding box center [451, 174] width 221 height 15
type input "*******"
click at [452, 199] on input "text" at bounding box center [451, 198] width 221 height 15
type input "******"
click at [452, 224] on input "text" at bounding box center [451, 223] width 221 height 15
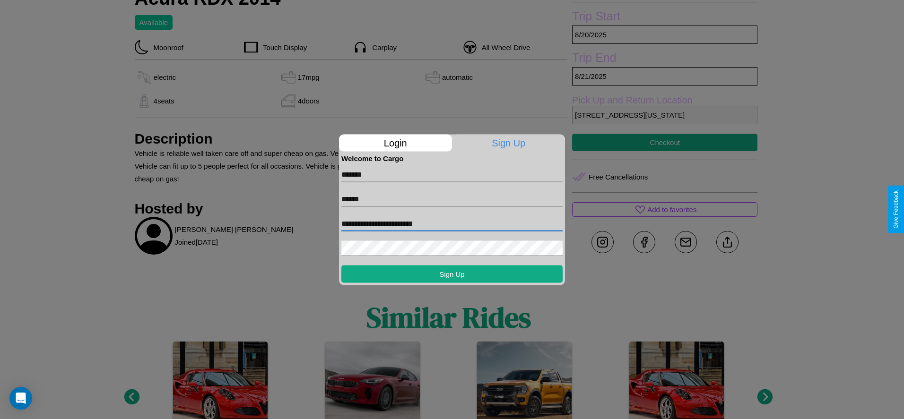
type input "**********"
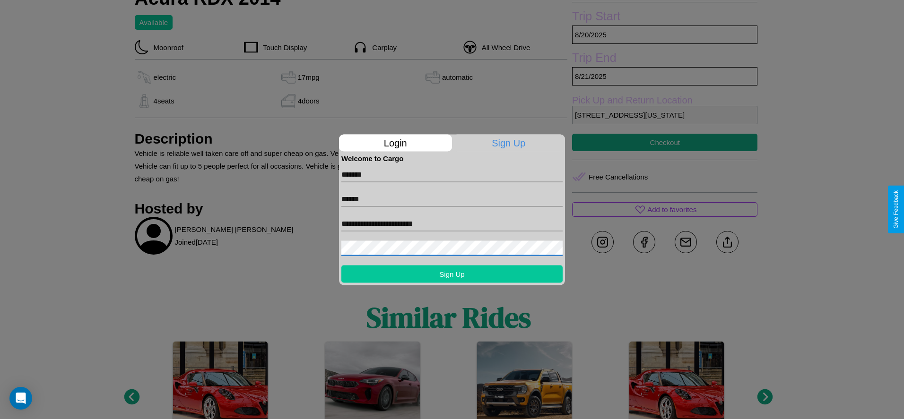
click at [452, 274] on button "Sign Up" at bounding box center [451, 273] width 221 height 17
